Goal: Find specific page/section: Find specific page/section

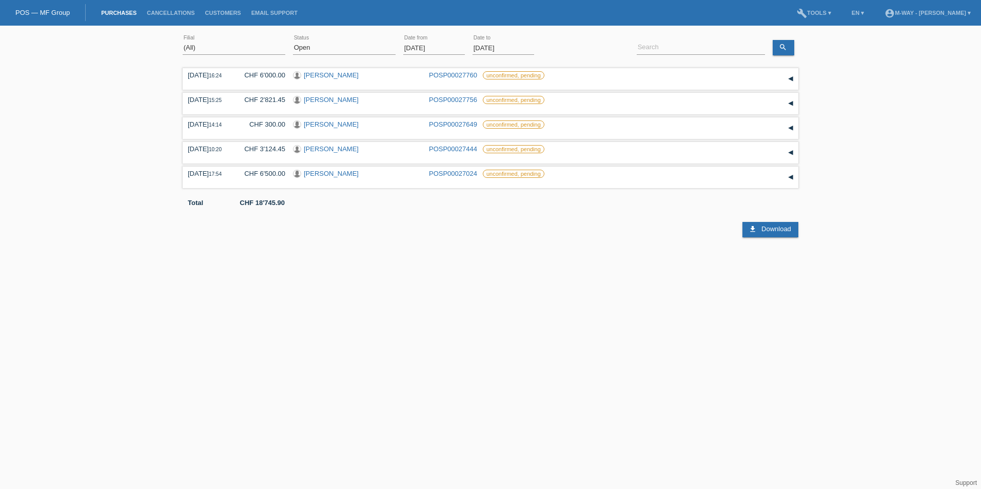
click at [453, 49] on input "[DATE]" at bounding box center [434, 48] width 62 height 13
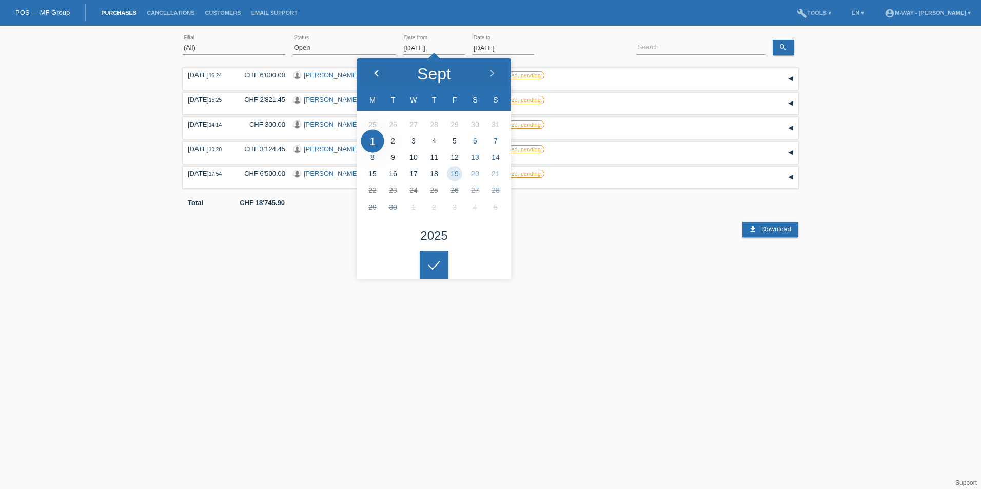
click at [373, 72] on icon at bounding box center [377, 74] width 8 height 8
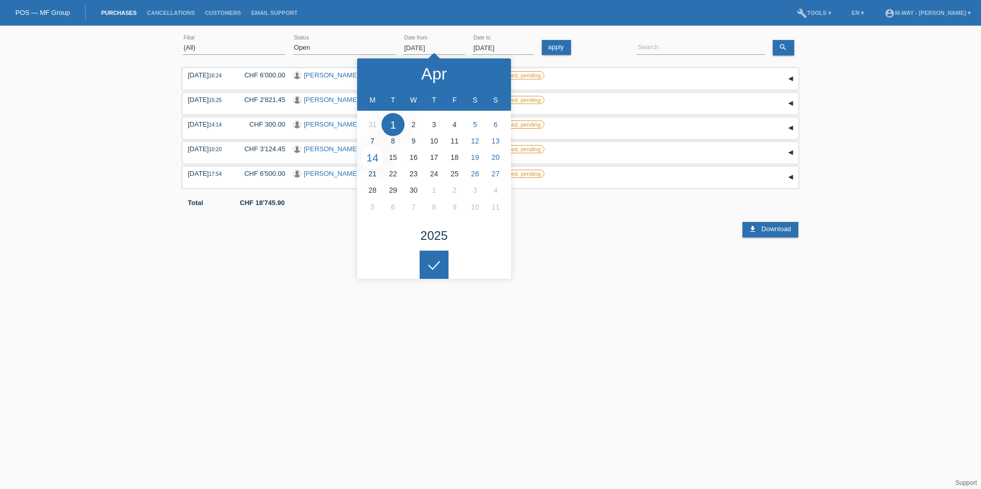
type input "[DATE]"
click at [338, 51] on select "(All) New Open Returned Stepped back / Cancelled Completed" at bounding box center [344, 48] width 103 height 12
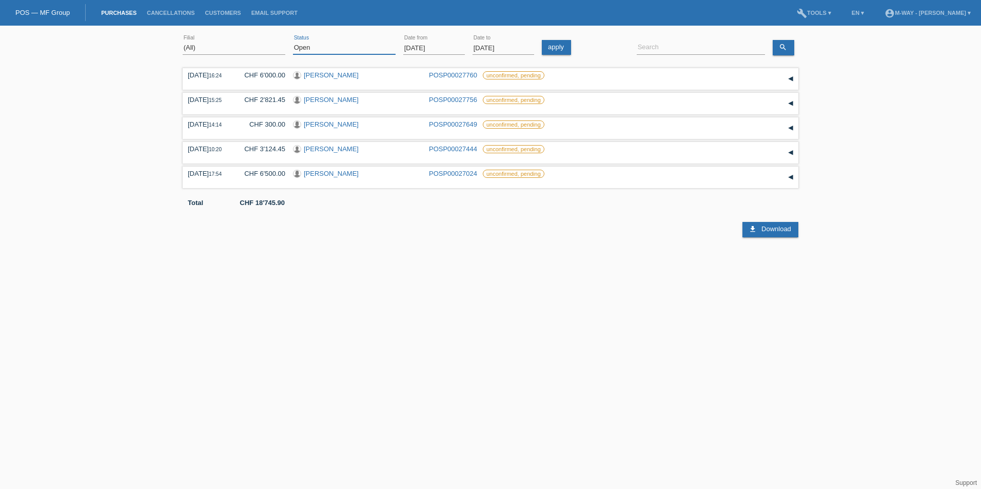
select select "ALL"
click at [293, 42] on select "(All) New Open Returned Stepped back / Cancelled Completed" at bounding box center [344, 48] width 103 height 12
click at [714, 45] on input at bounding box center [701, 48] width 128 height 13
drag, startPoint x: 785, startPoint y: 43, endPoint x: 799, endPoint y: 40, distance: 15.2
click at [785, 44] on icon "search" at bounding box center [783, 47] width 8 height 8
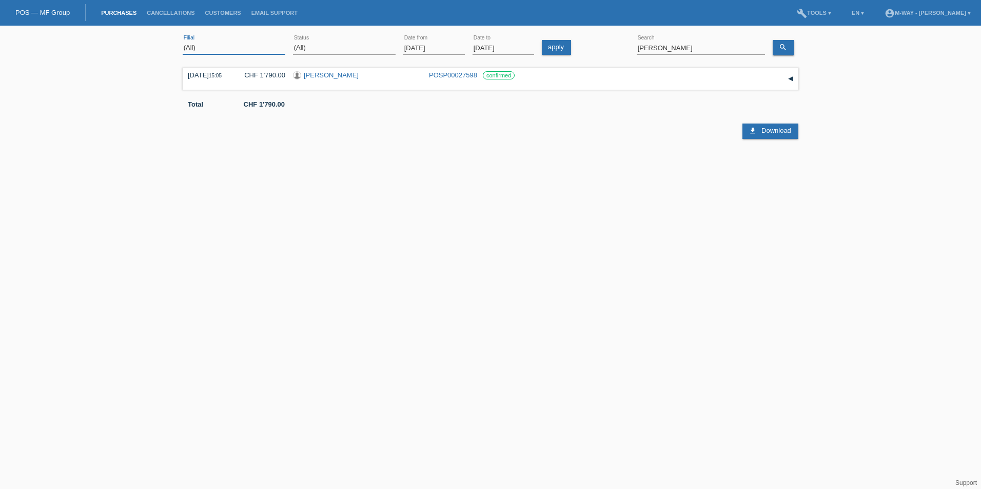
click at [275, 48] on select "(All) [PERSON_NAME] Passion Vélo SàRL [GEOGRAPHIC_DATA] [GEOGRAPHIC_DATA] [GEOG…" at bounding box center [234, 48] width 103 height 12
click at [409, 160] on div "[DATE] 15:05 CHF 1'790.00 [PERSON_NAME] POSP00027598 confirmed Reservation" at bounding box center [491, 117] width 616 height 103
click at [668, 46] on input "[PERSON_NAME]" at bounding box center [701, 48] width 128 height 13
type input "bosser"
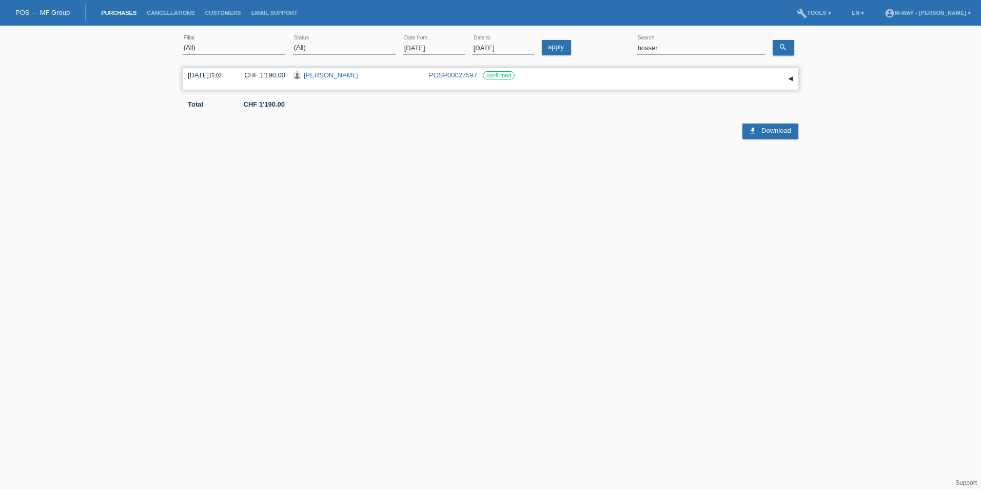
click at [329, 76] on link "[PERSON_NAME]" at bounding box center [331, 75] width 55 height 8
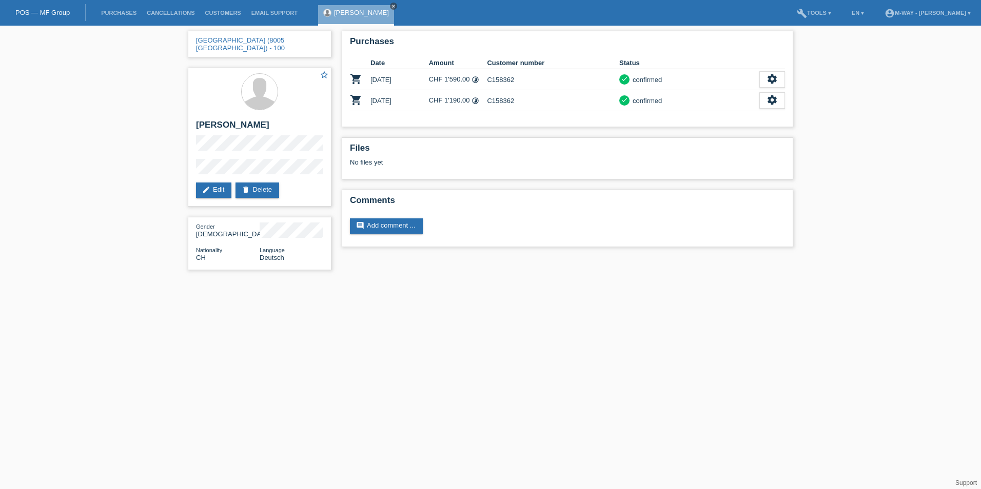
click at [391, 5] on icon "close" at bounding box center [393, 6] width 5 height 5
click at [116, 11] on link "Purchases" at bounding box center [119, 13] width 46 height 6
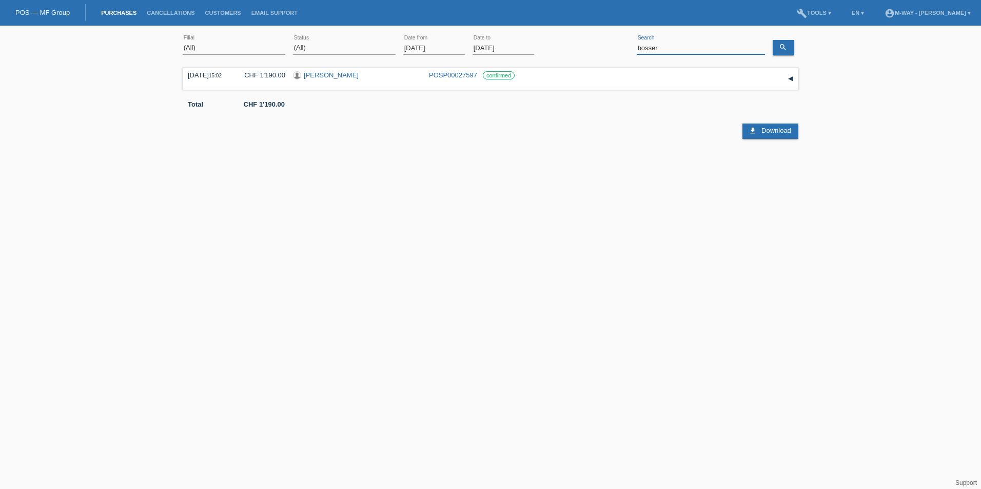
click at [667, 48] on input "bosser" at bounding box center [701, 48] width 128 height 13
type input "buuabed"
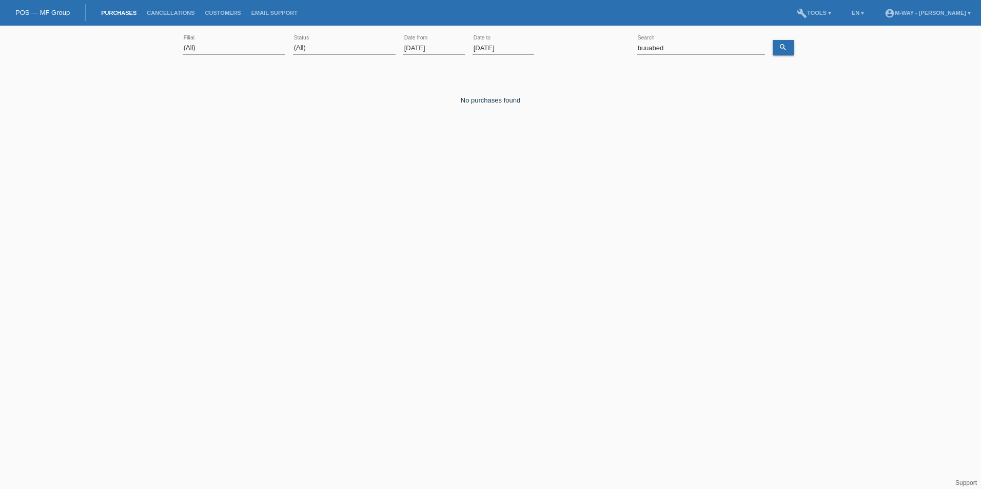
click at [443, 50] on input "01.09.2025" at bounding box center [434, 48] width 62 height 13
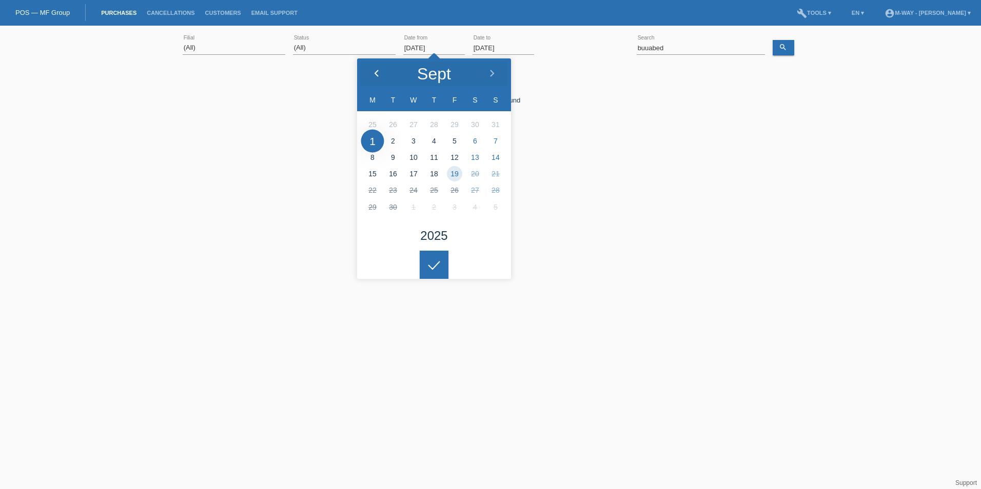
click at [378, 71] on icon at bounding box center [377, 74] width 8 height 8
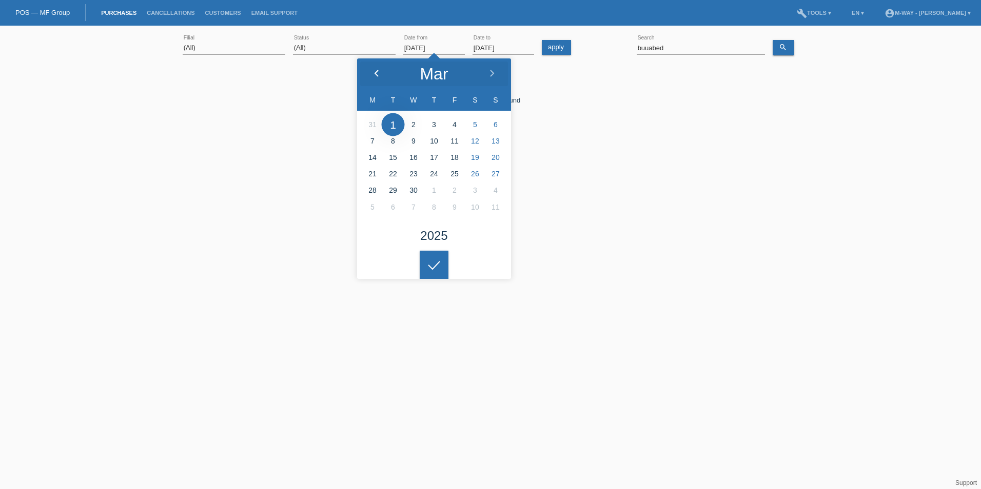
click at [378, 71] on icon at bounding box center [377, 74] width 8 height 8
type input "03.02.2025"
click at [438, 269] on div at bounding box center [434, 265] width 29 height 29
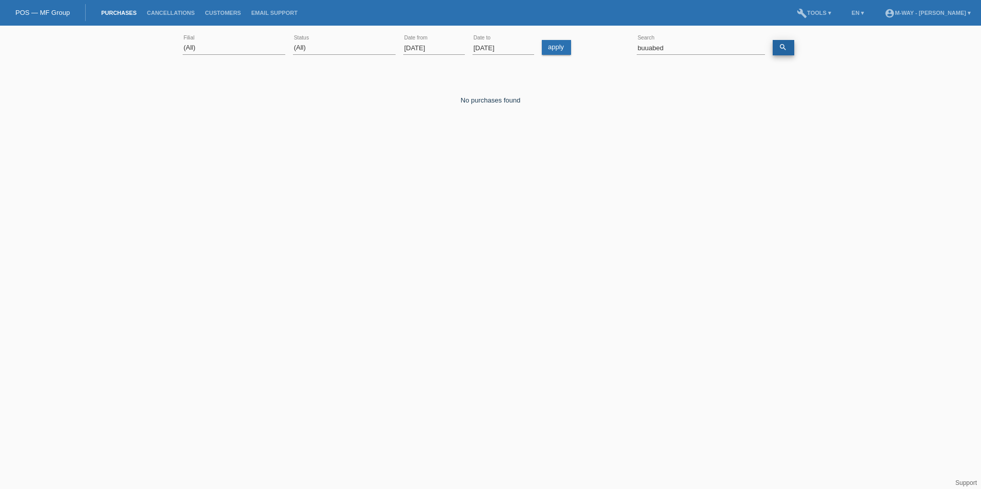
click at [789, 51] on link "search" at bounding box center [784, 47] width 22 height 15
drag, startPoint x: 670, startPoint y: 47, endPoint x: 614, endPoint y: 45, distance: 56.0
click at [614, 45] on div "(All) Aarau Alexand'Ro Edouard'O Passion Vélo SàRL Basel Bern City Bern Expo Be…" at bounding box center [491, 48] width 616 height 35
type input "mustapha"
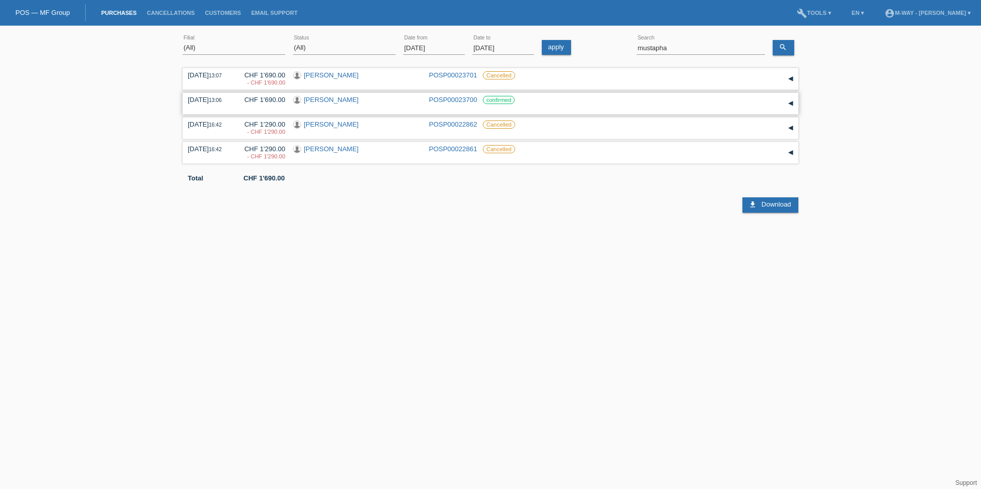
click at [337, 101] on link "Mustapha Djerrah" at bounding box center [331, 100] width 55 height 8
